Goal: Navigation & Orientation: Find specific page/section

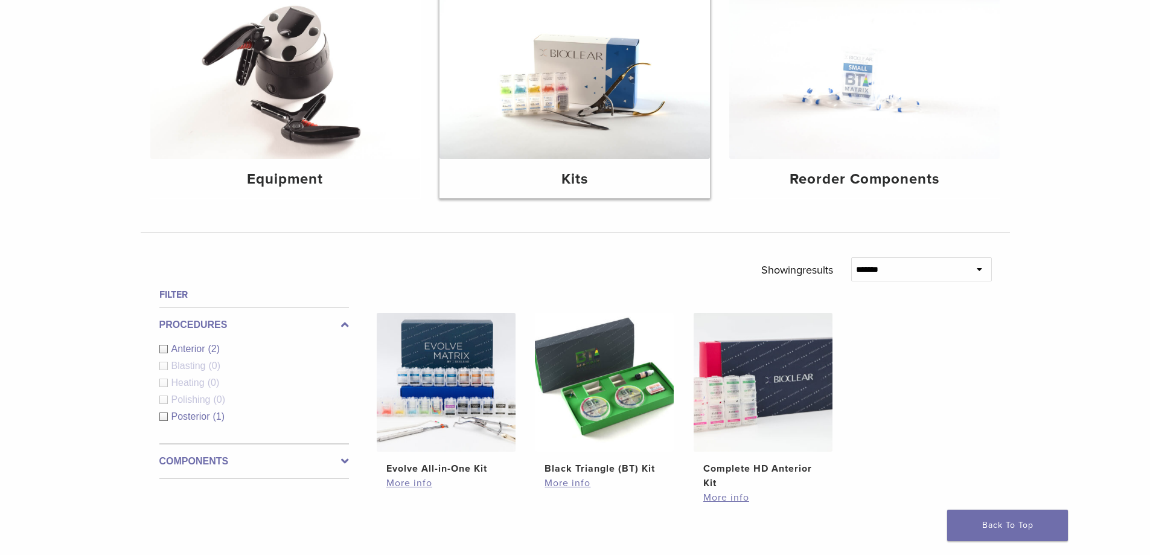
scroll to position [181, 0]
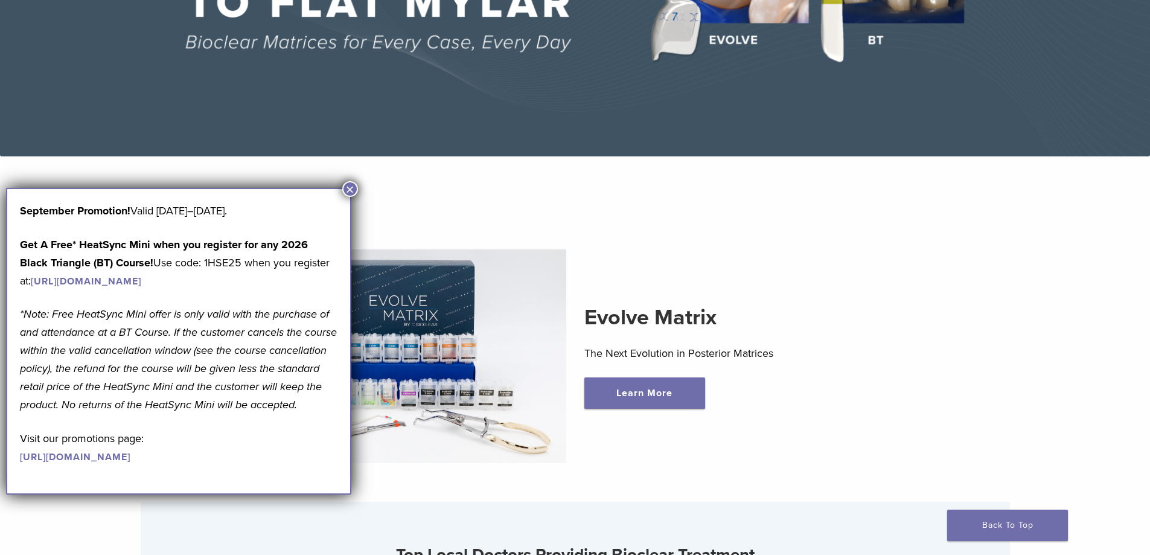
scroll to position [302, 0]
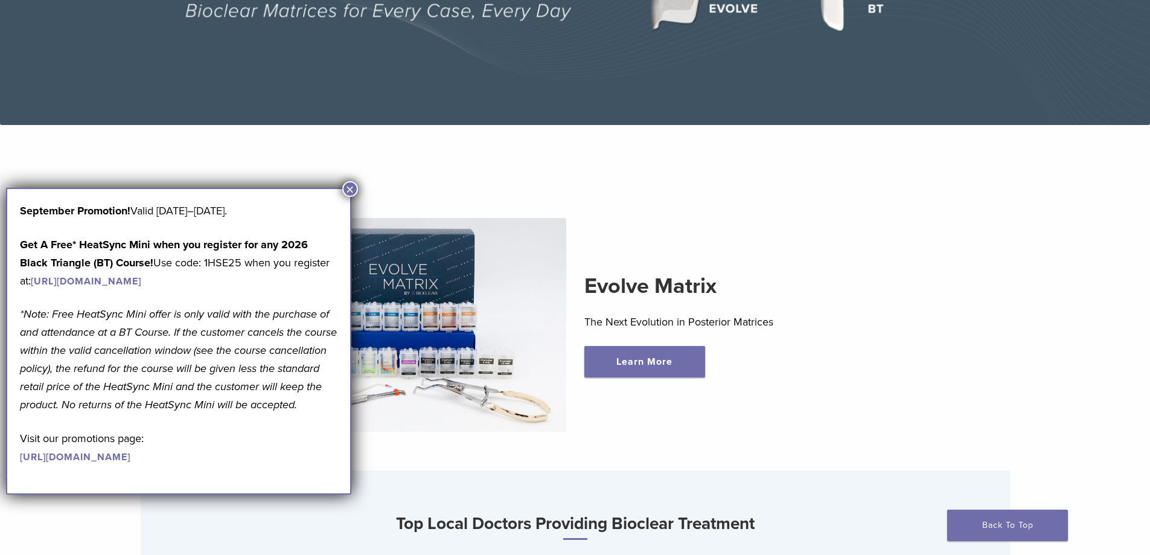
click at [350, 188] on button "×" at bounding box center [350, 189] width 16 height 16
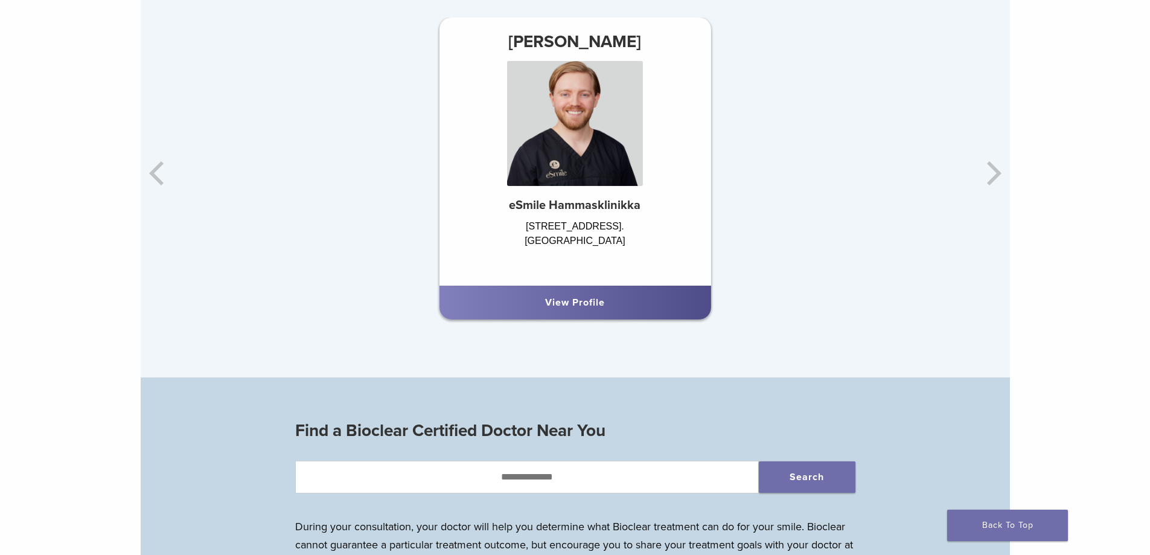
scroll to position [966, 0]
